Goal: Information Seeking & Learning: Check status

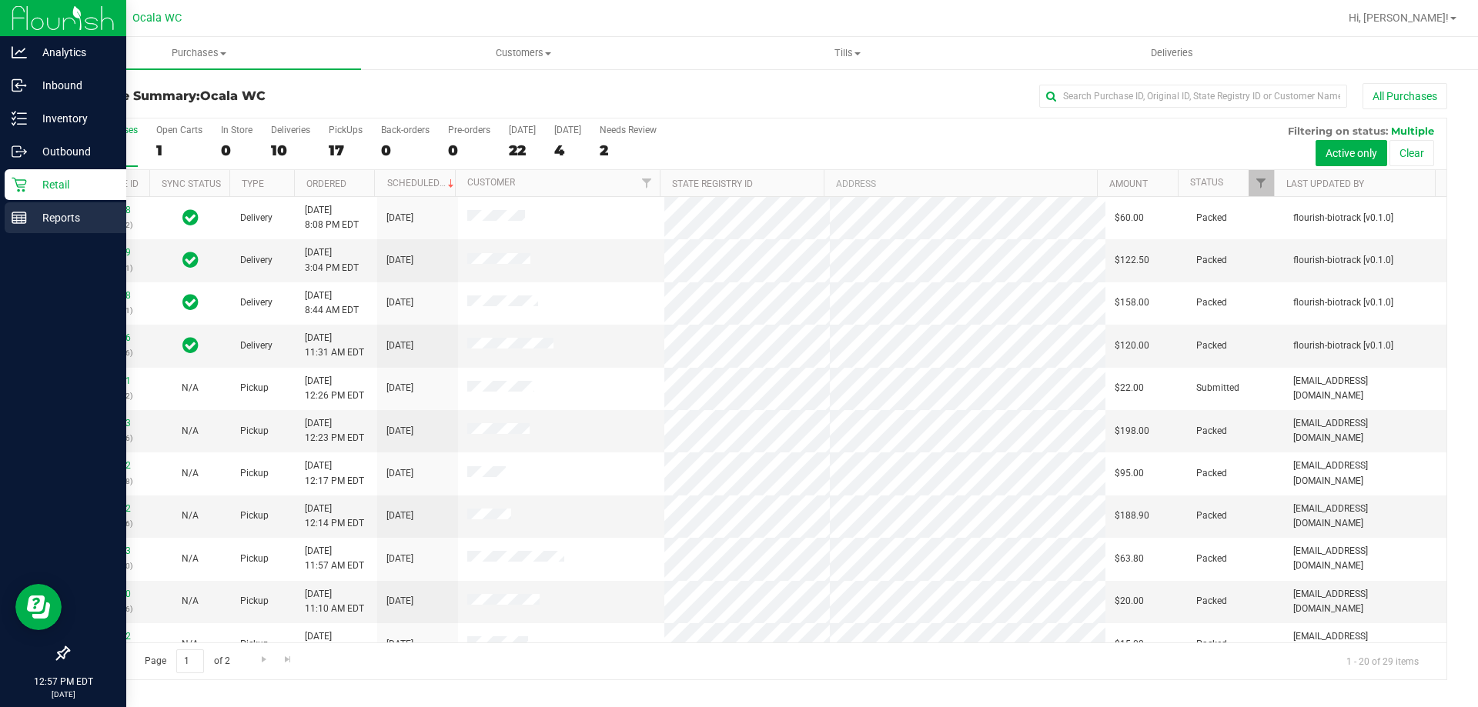
click at [25, 221] on line at bounding box center [19, 221] width 14 height 0
click at [85, 219] on p "Reports" at bounding box center [73, 218] width 92 height 18
click at [24, 213] on icon at bounding box center [19, 217] width 15 height 15
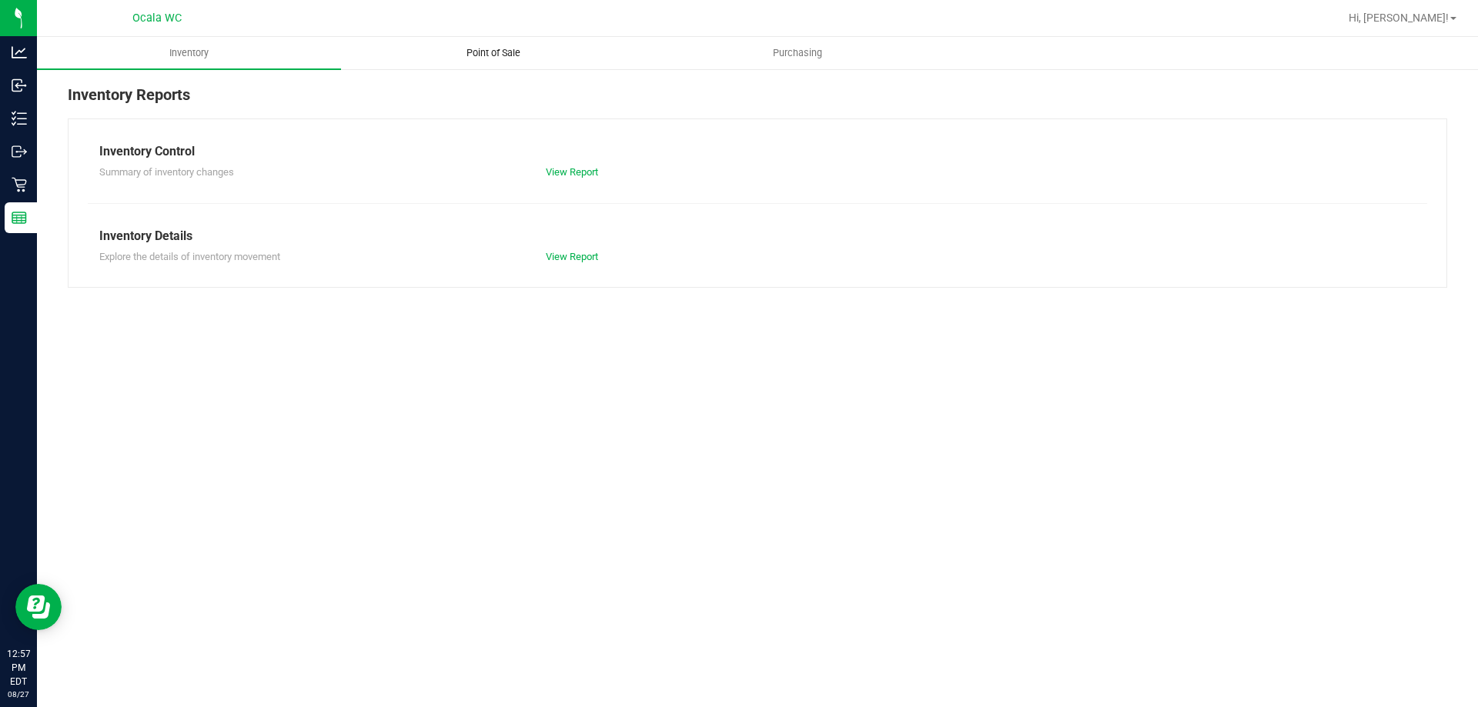
click at [487, 47] on span "Point of Sale" at bounding box center [493, 53] width 95 height 14
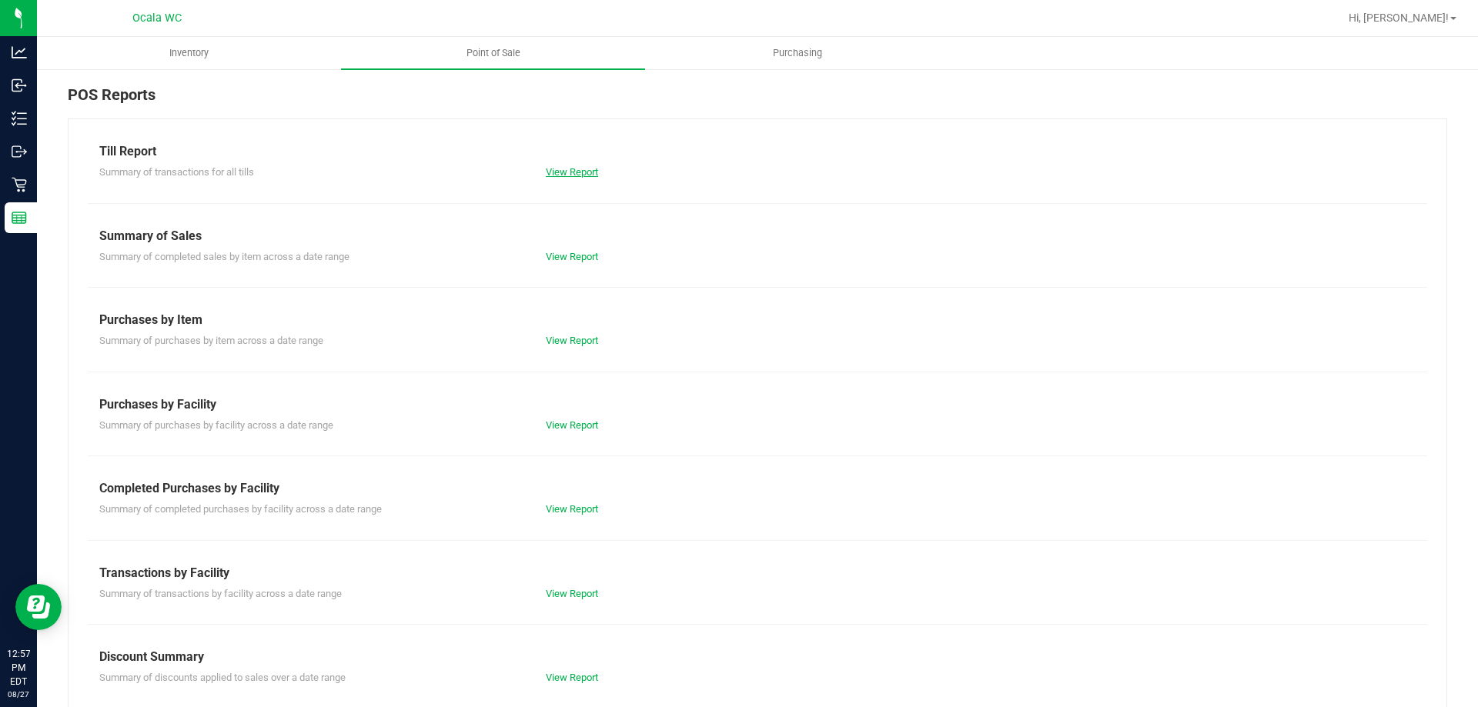
click at [562, 170] on link "View Report" at bounding box center [572, 172] width 52 height 12
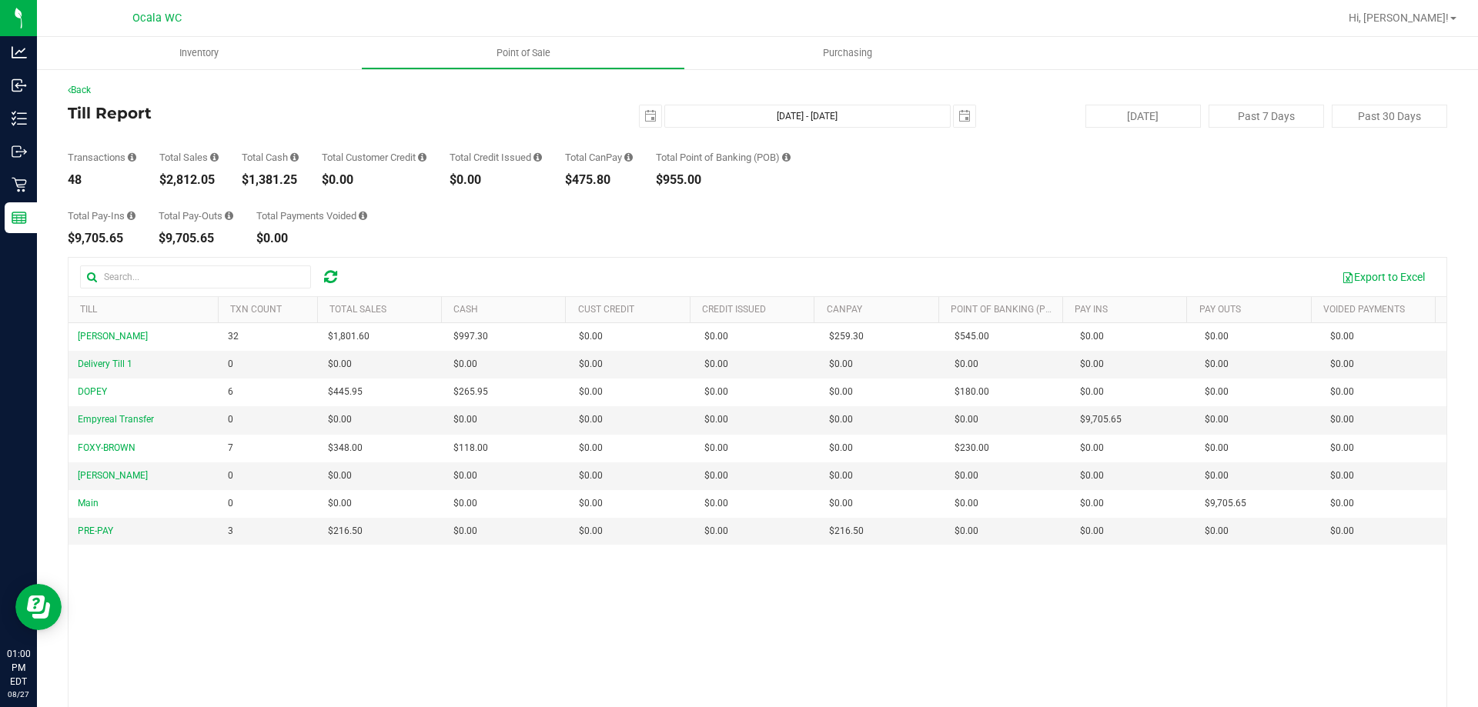
click at [436, 253] on div "Back Till Report [DATE] [DATE] - [DATE] [DATE] [DATE] Past 7 Days Past 30 Days …" at bounding box center [758, 445] width 1380 height 724
